Goal: Task Accomplishment & Management: Manage account settings

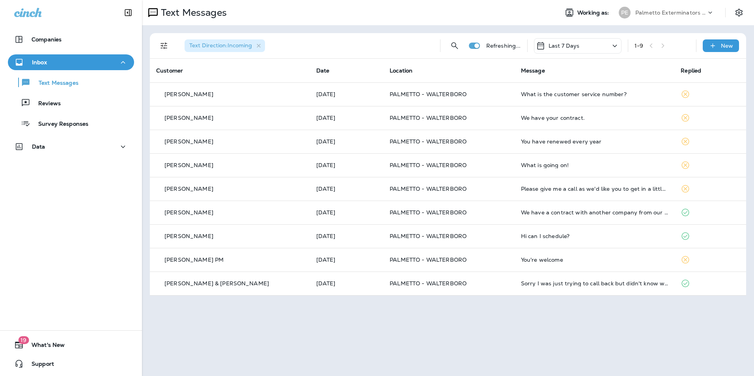
click at [115, 90] on button "Text Messages" at bounding box center [71, 82] width 126 height 17
click at [113, 104] on div "Reviews" at bounding box center [71, 103] width 120 height 12
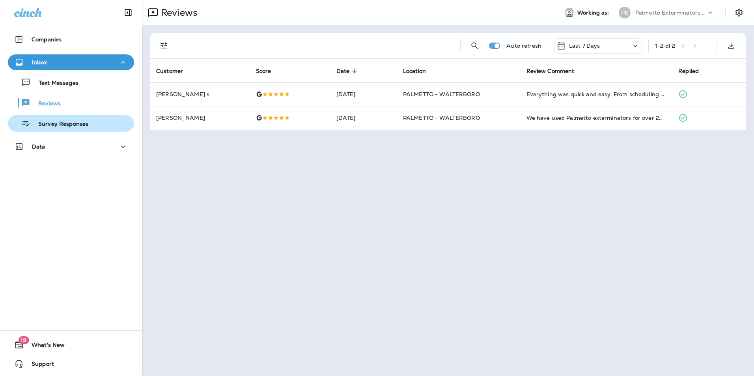
click at [108, 123] on div "Survey Responses" at bounding box center [71, 124] width 120 height 12
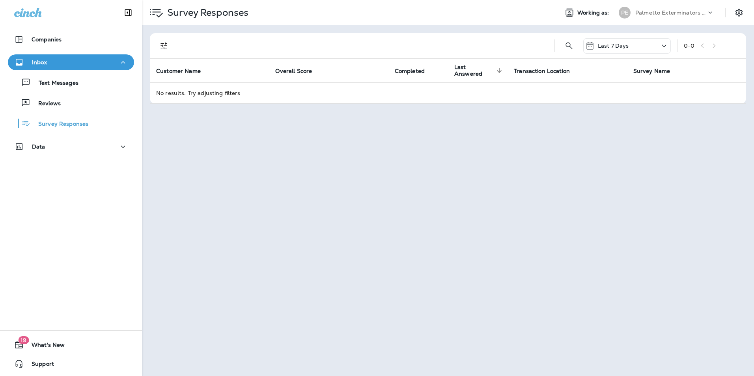
click at [103, 91] on div "Text Messages Reviews Survey Responses" at bounding box center [71, 101] width 126 height 62
click at [102, 86] on div "Text Messages" at bounding box center [71, 83] width 120 height 12
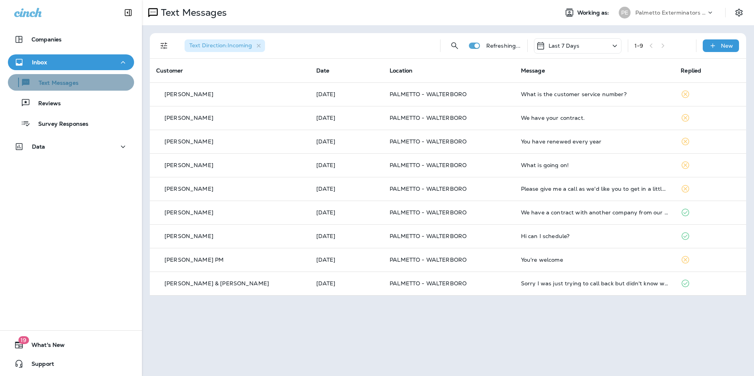
click at [89, 85] on div "Text Messages" at bounding box center [71, 83] width 120 height 12
click at [739, 13] on icon "Settings" at bounding box center [739, 12] width 7 height 7
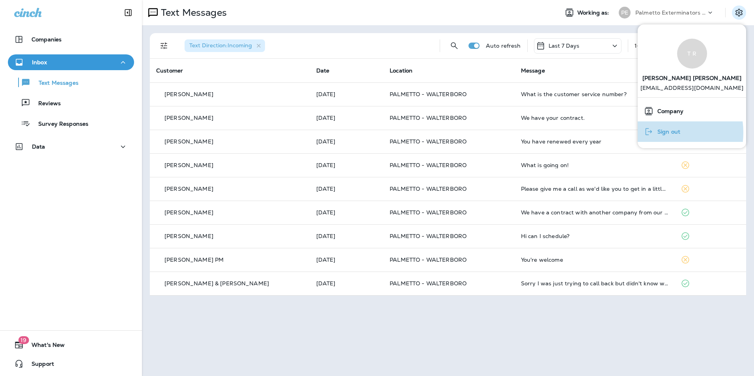
click at [660, 133] on span "Sign out" at bounding box center [667, 132] width 27 height 7
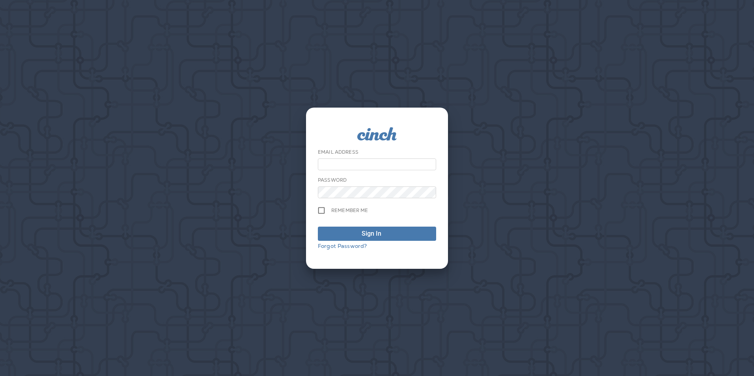
type input "**********"
